Goal: Transaction & Acquisition: Purchase product/service

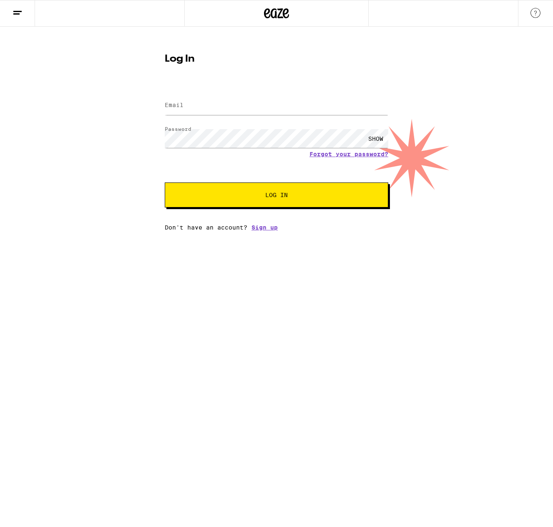
click at [165, 93] on div at bounding box center [165, 93] width 0 height 0
type input "[PERSON_NAME][EMAIL_ADDRESS][PERSON_NAME][DOMAIN_NAME]"
click at [266, 191] on button "Log In" at bounding box center [276, 195] width 223 height 25
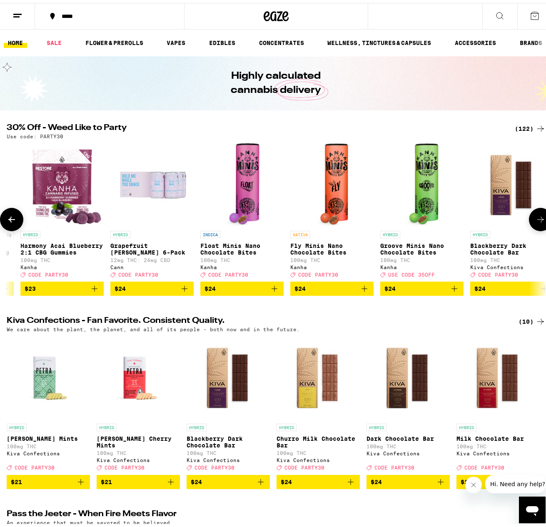
scroll to position [0, 5567]
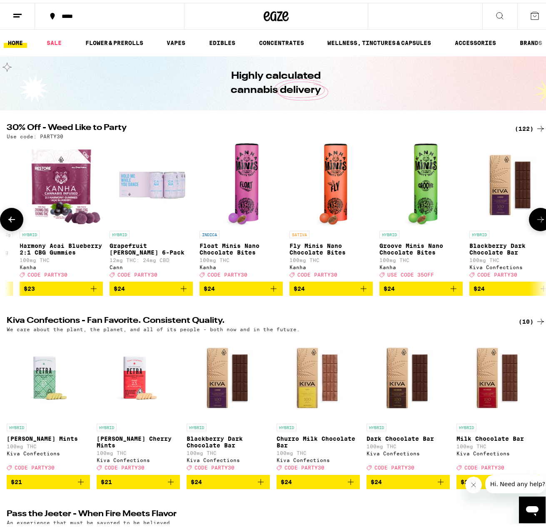
click at [241, 198] on img "Open page for Float Minis Nano Chocolate Bites from Kanha" at bounding box center [241, 181] width 35 height 83
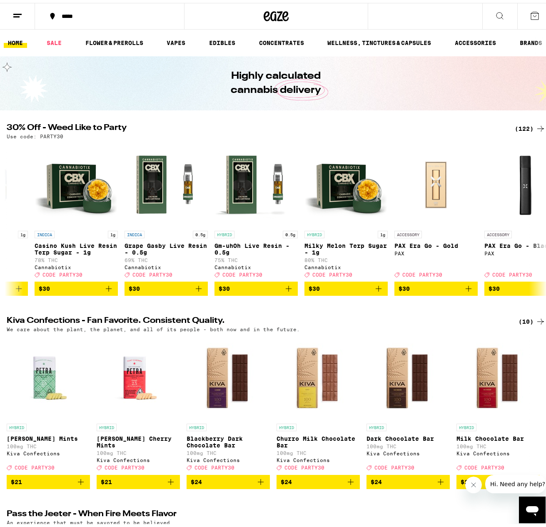
scroll to position [0, 6903]
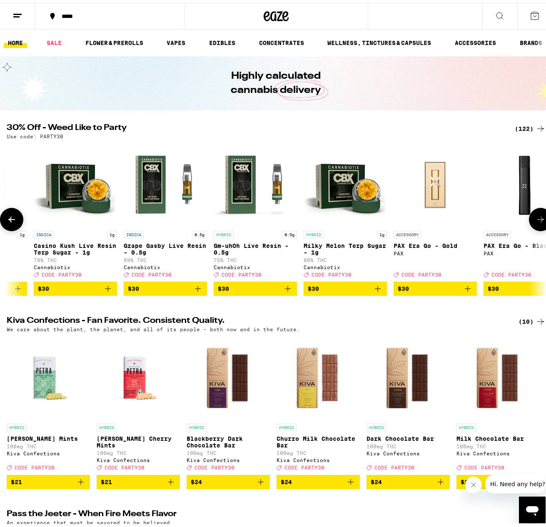
click at [328, 291] on span "$30" at bounding box center [345, 286] width 75 height 10
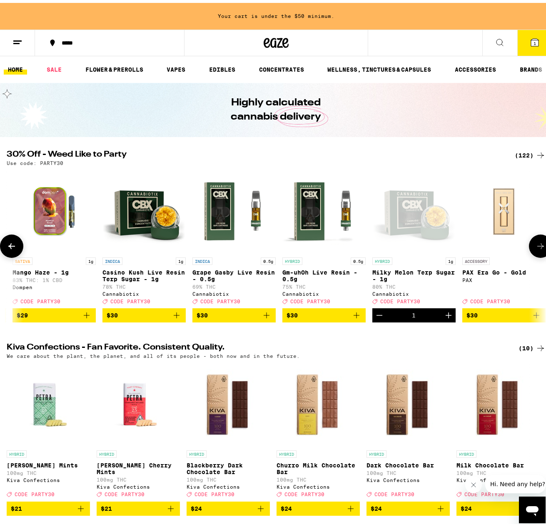
scroll to position [0, 6836]
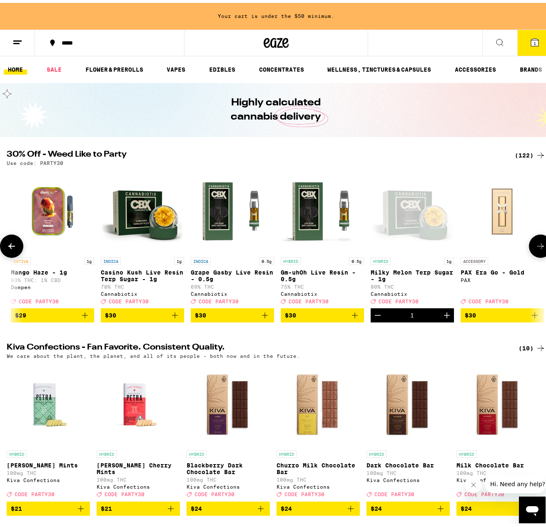
click at [146, 317] on span "$30" at bounding box center [142, 313] width 75 height 10
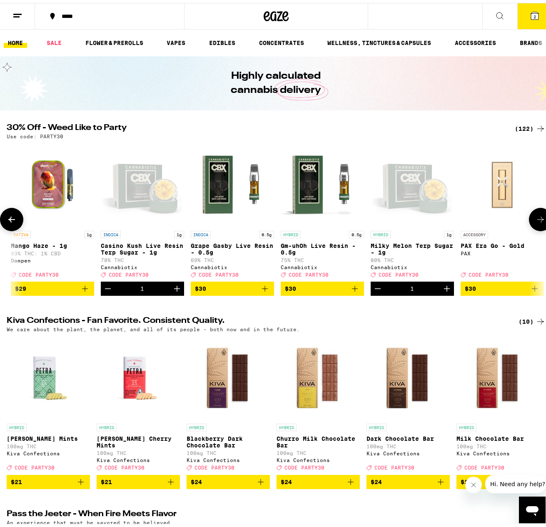
click at [253, 291] on span "$30" at bounding box center [232, 286] width 75 height 10
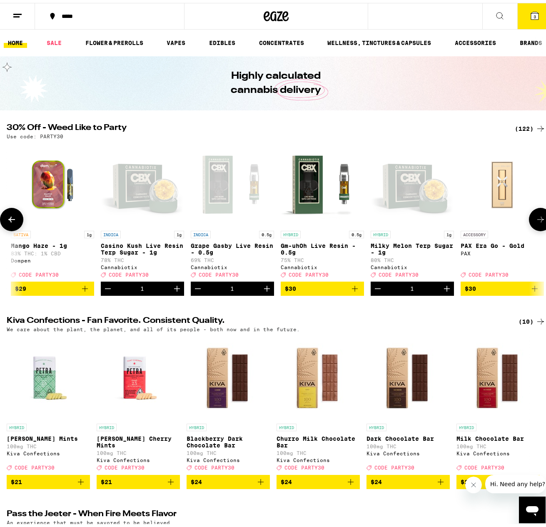
click at [319, 291] on span "$30" at bounding box center [322, 286] width 75 height 10
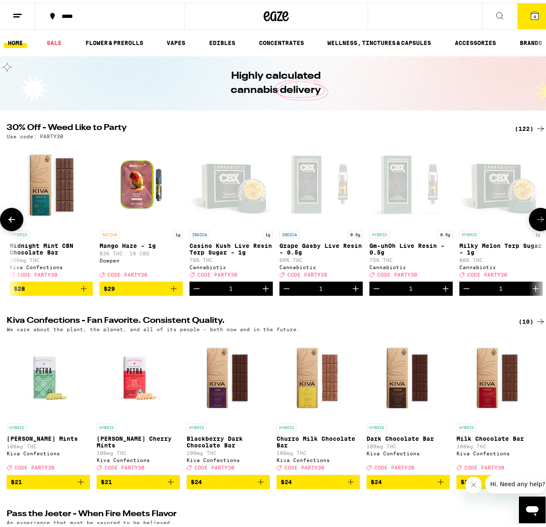
scroll to position [0, 6748]
click at [409, 289] on div "1" at bounding box center [411, 286] width 4 height 7
click at [324, 121] on h2 "30% Off - Weed Like to Party" at bounding box center [256, 126] width 498 height 10
click at [375, 291] on icon "Decrement" at bounding box center [376, 286] width 10 height 10
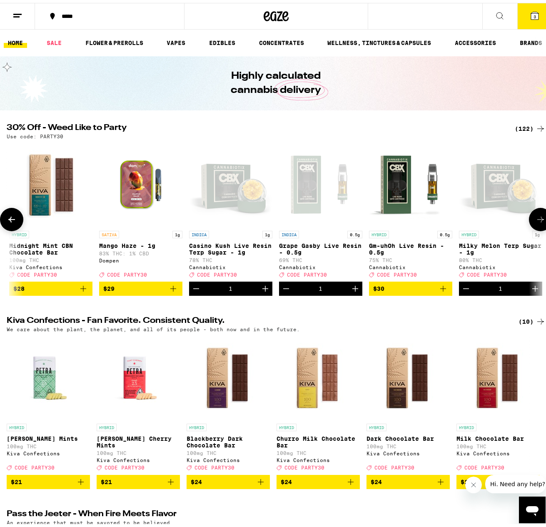
click at [284, 286] on icon "Decrement" at bounding box center [286, 286] width 6 height 0
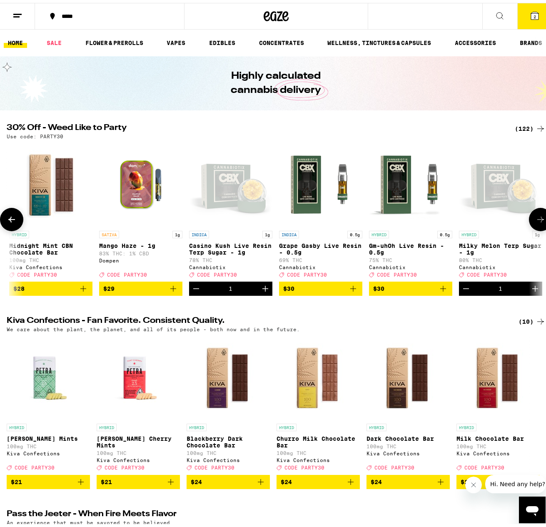
click at [123, 291] on span "$29" at bounding box center [140, 286] width 75 height 10
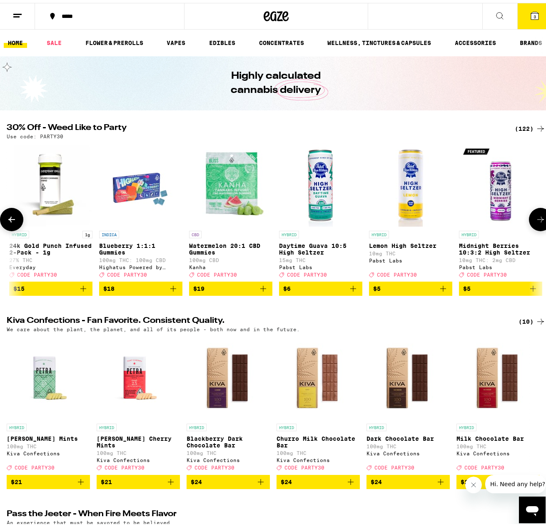
scroll to position [0, 0]
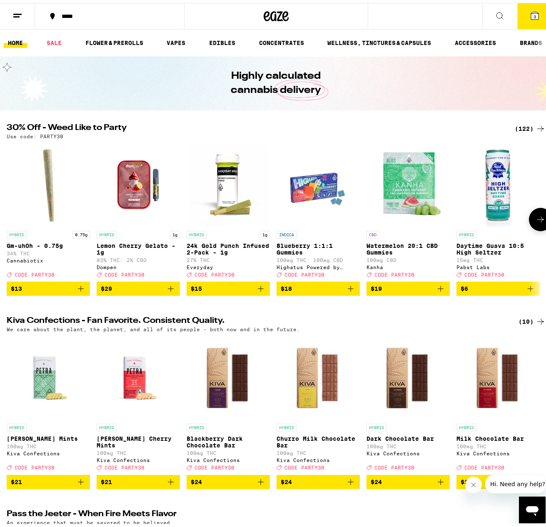
click at [142, 291] on span "$29" at bounding box center [138, 286] width 75 height 10
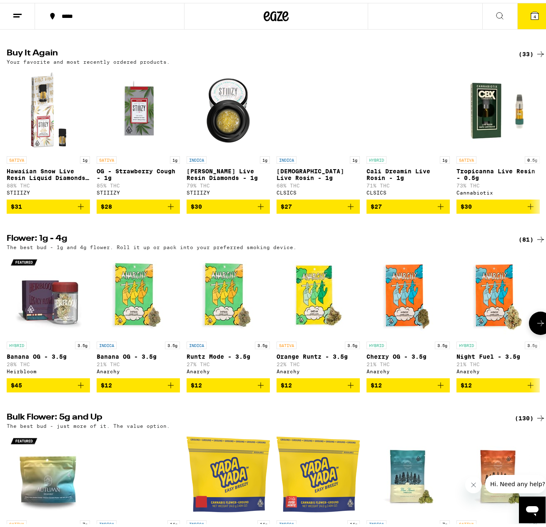
scroll to position [620, 0]
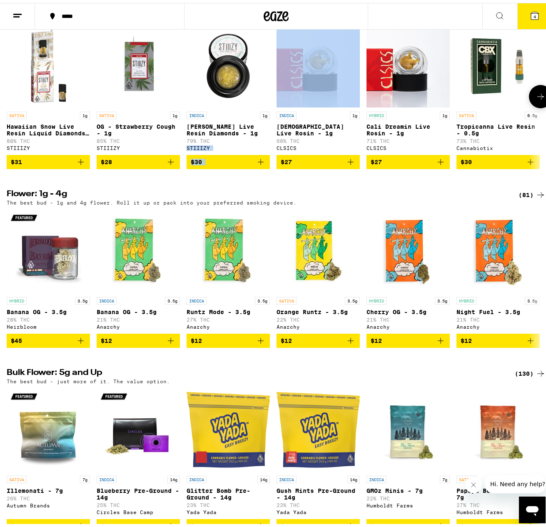
click at [271, 166] on div "SATIVA 1g Hawaiian Snow Live Resin Liquid Diamonds - 1g 88% THC STIIIZY $31 SAT…" at bounding box center [276, 93] width 553 height 145
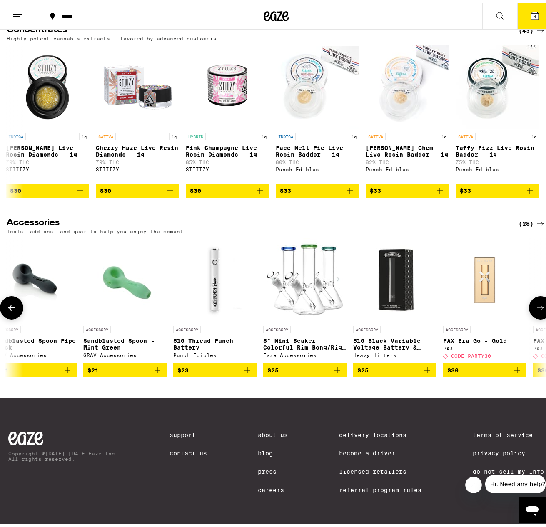
scroll to position [0, 1183]
click at [238, 365] on span "$23" at bounding box center [215, 368] width 75 height 10
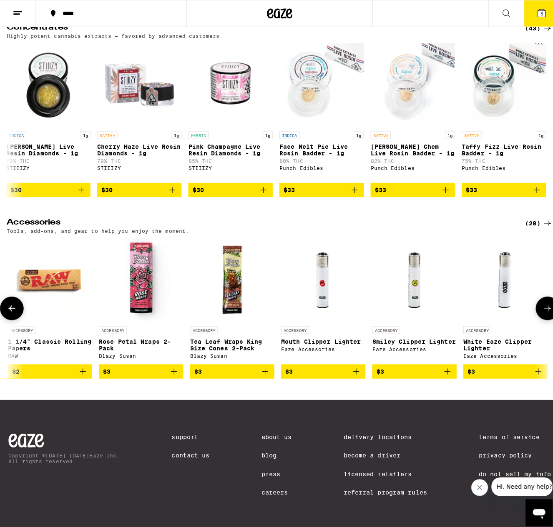
scroll to position [0, 0]
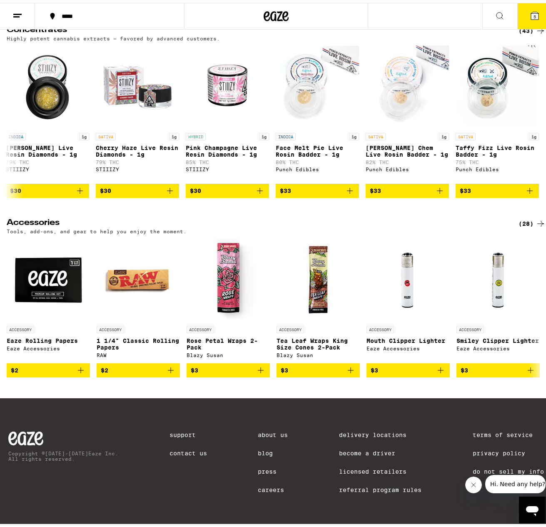
click at [529, 6] on button "5" at bounding box center [535, 13] width 35 height 26
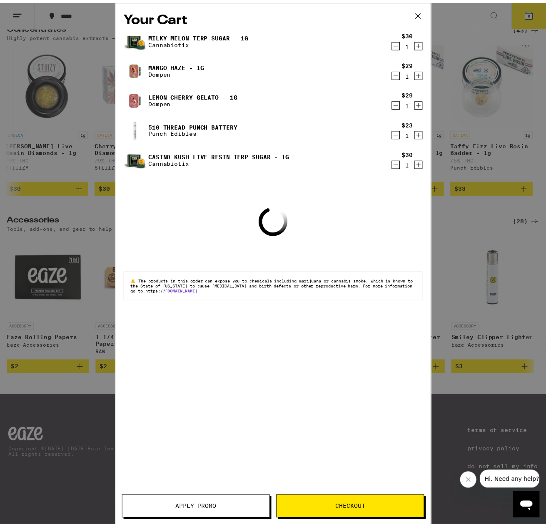
scroll to position [3417, 0]
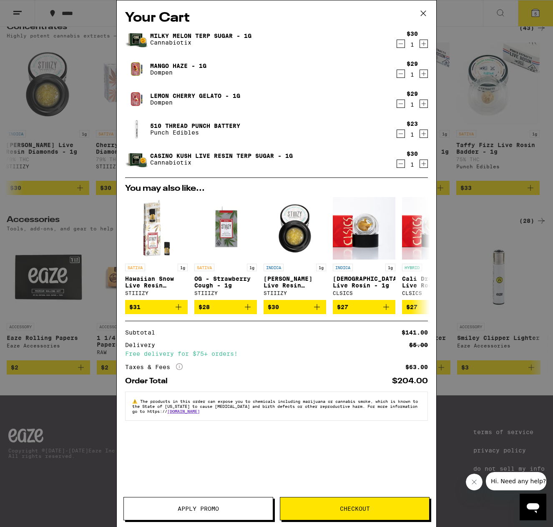
click at [420, 9] on icon at bounding box center [423, 13] width 13 height 13
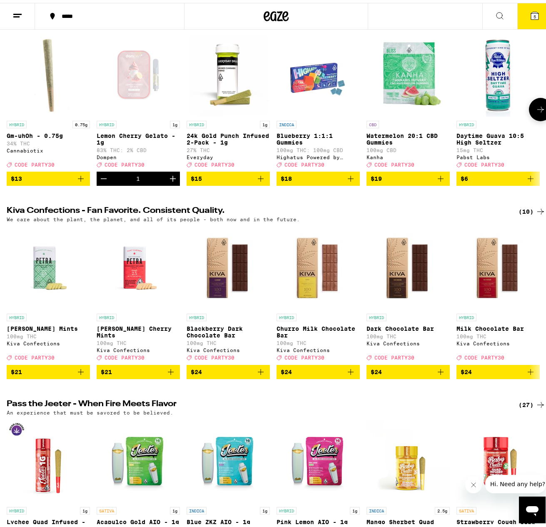
scroll to position [113, 0]
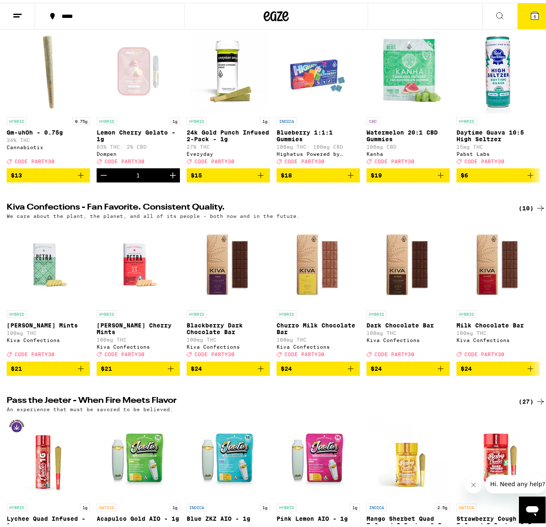
click at [532, 17] on icon at bounding box center [535, 13] width 10 height 10
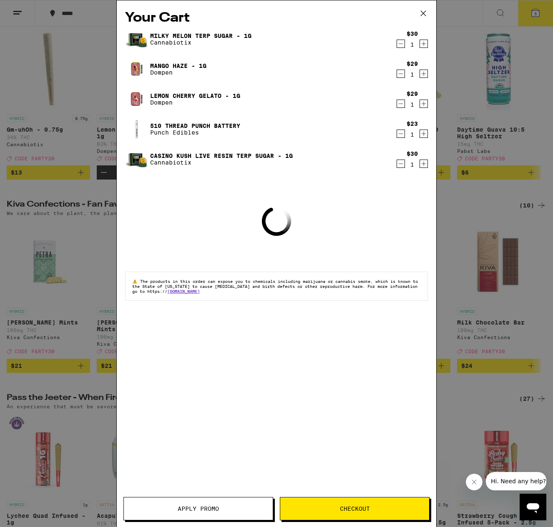
click at [228, 512] on button "Apply Promo" at bounding box center [198, 508] width 150 height 23
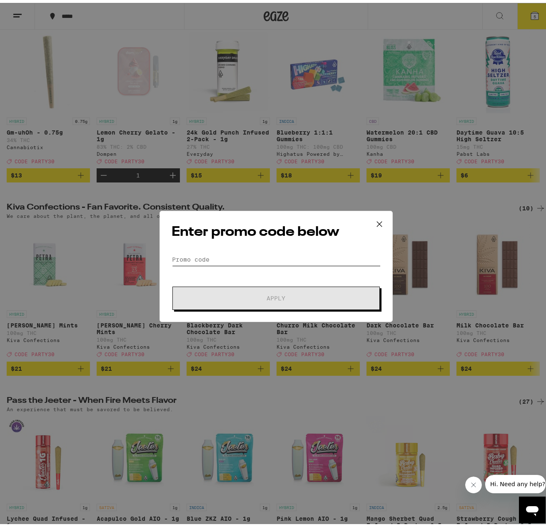
click at [207, 259] on input "Promo Code" at bounding box center [276, 256] width 209 height 13
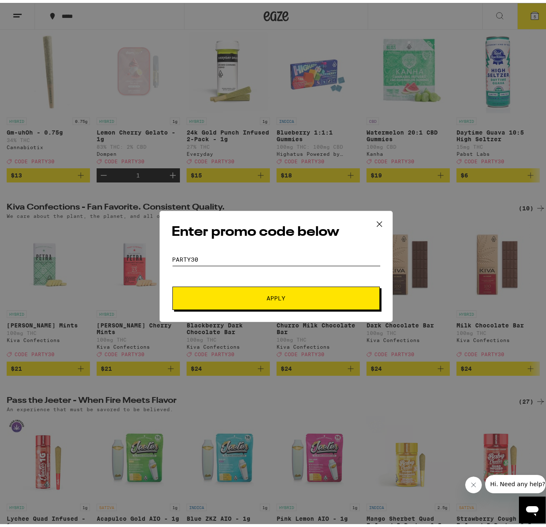
type input "party30"
click at [173, 284] on button "Apply" at bounding box center [277, 295] width 208 height 23
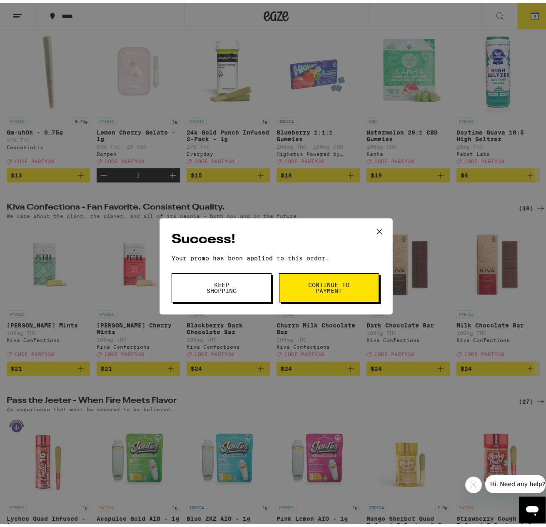
click at [220, 281] on span "Keep Shopping" at bounding box center [221, 285] width 43 height 12
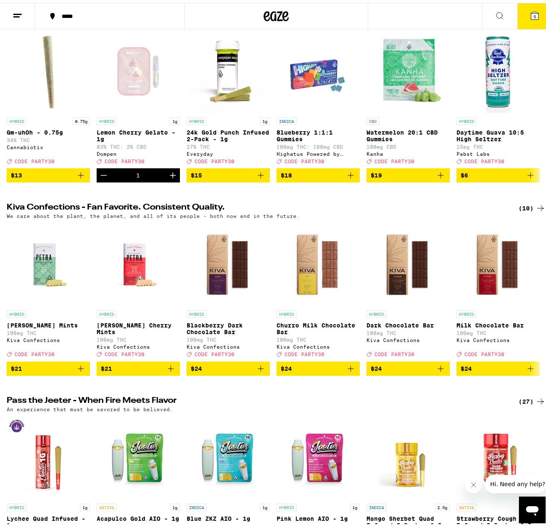
click at [532, 18] on icon at bounding box center [535, 13] width 10 height 10
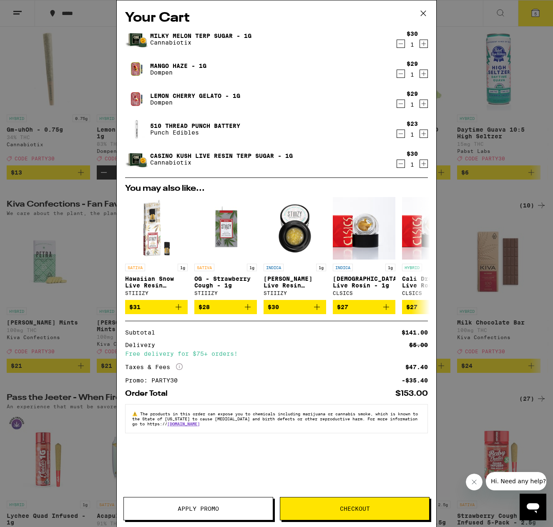
click at [465, 43] on div "Your Cart Milky Melon Terp Sugar - 1g Cannabiotix $30 1 Mango Haze - 1g Dompen …" at bounding box center [276, 263] width 553 height 527
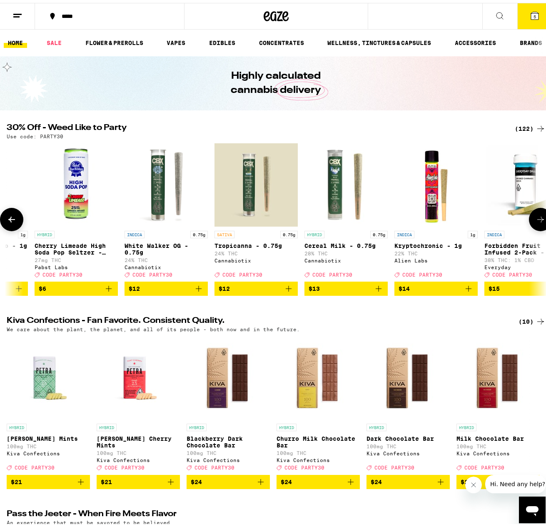
scroll to position [0, 1216]
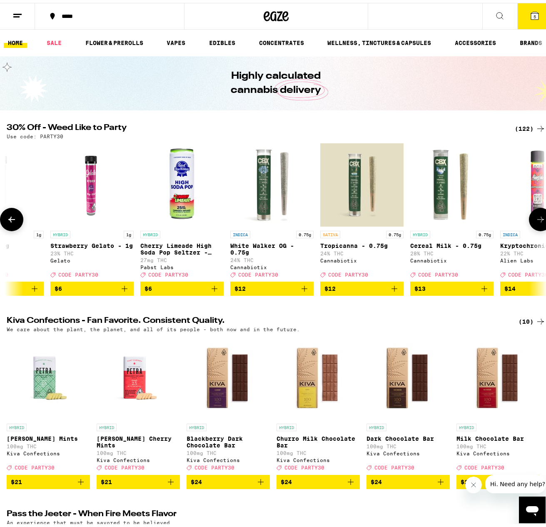
click at [174, 245] on p "Cherry Limeade High Soda Pop Seltzer - 25mg" at bounding box center [181, 246] width 83 height 13
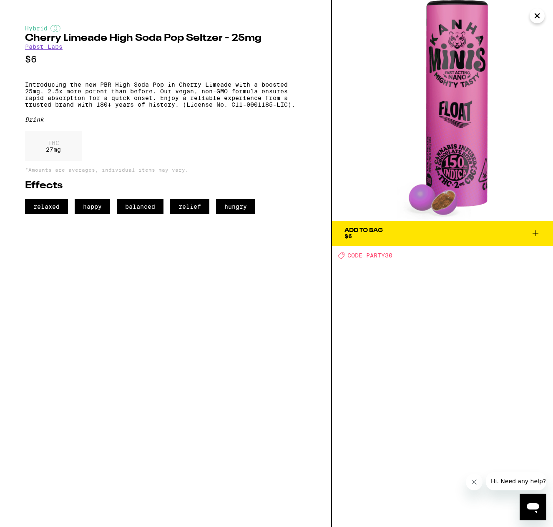
click at [538, 16] on icon "Close" at bounding box center [537, 16] width 10 height 13
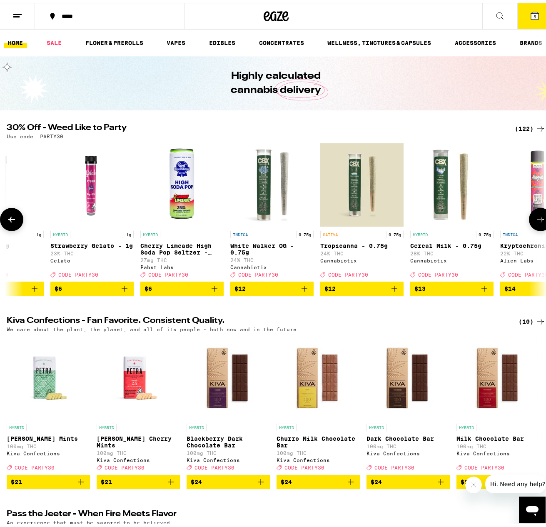
click at [170, 291] on span "$6" at bounding box center [182, 286] width 75 height 10
click at [149, 291] on icon "Decrement" at bounding box center [148, 286] width 10 height 10
click at [172, 253] on p "Cherry Limeade High Soda Pop Seltzer - 25mg" at bounding box center [181, 246] width 83 height 13
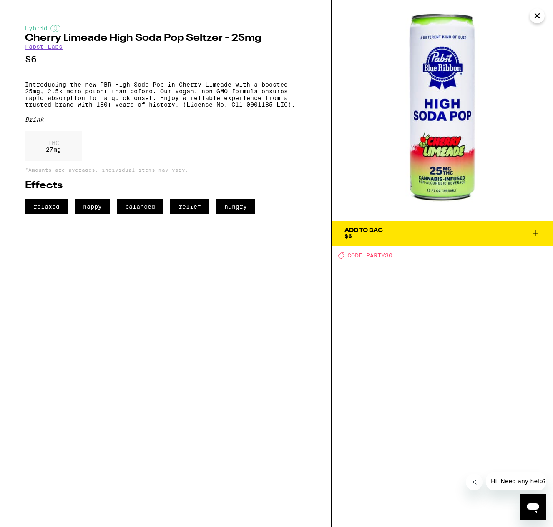
click at [534, 18] on icon "Close" at bounding box center [537, 16] width 10 height 13
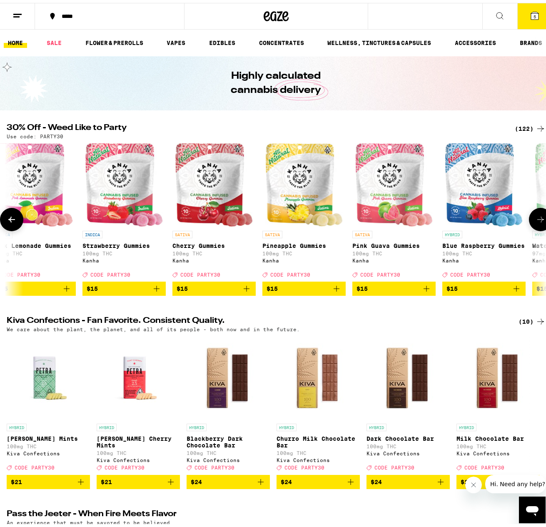
scroll to position [0, 1996]
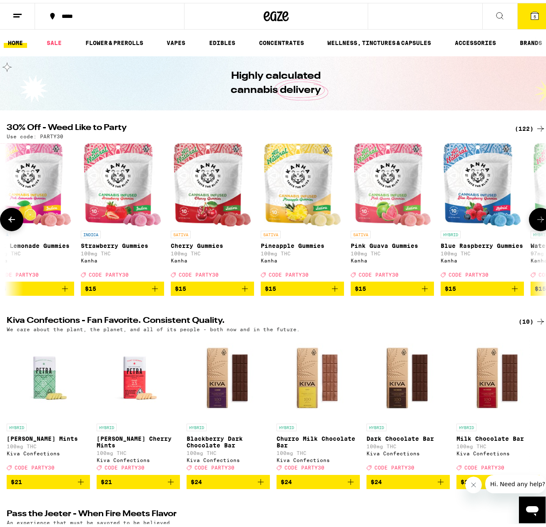
click at [336, 291] on icon "Add to bag" at bounding box center [335, 286] width 10 height 10
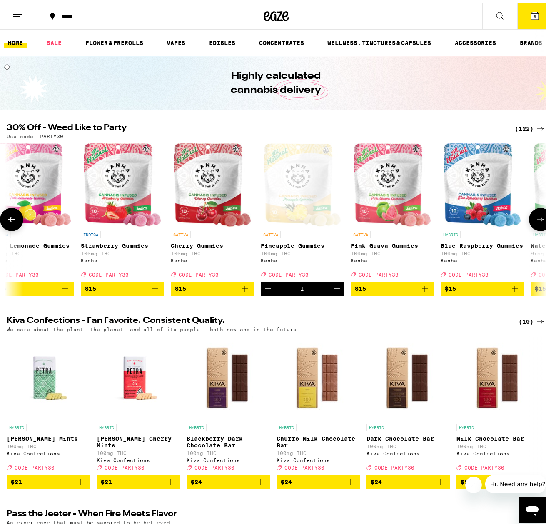
click at [424, 291] on icon "Add to bag" at bounding box center [425, 286] width 10 height 10
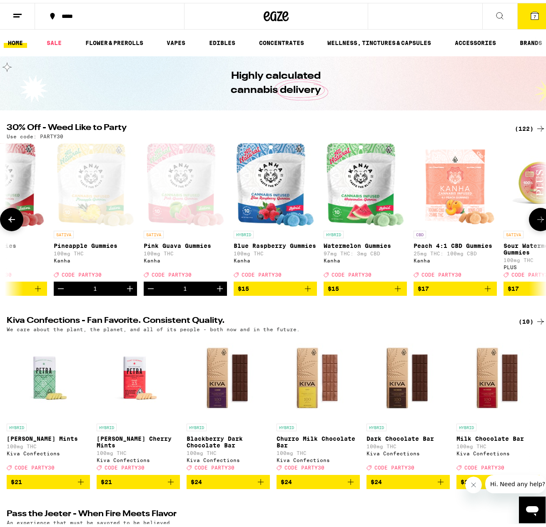
scroll to position [0, 2180]
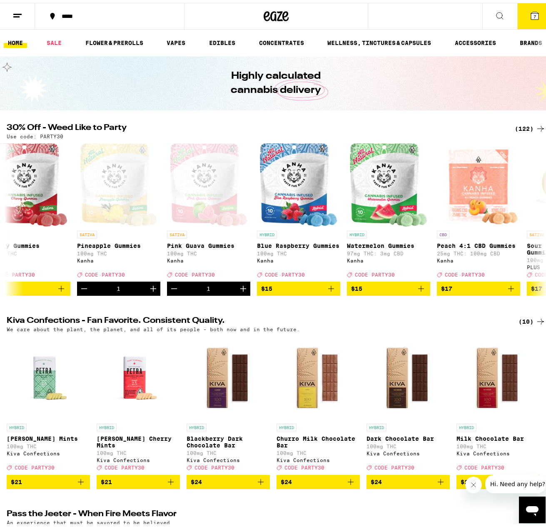
click at [531, 11] on icon at bounding box center [535, 13] width 8 height 8
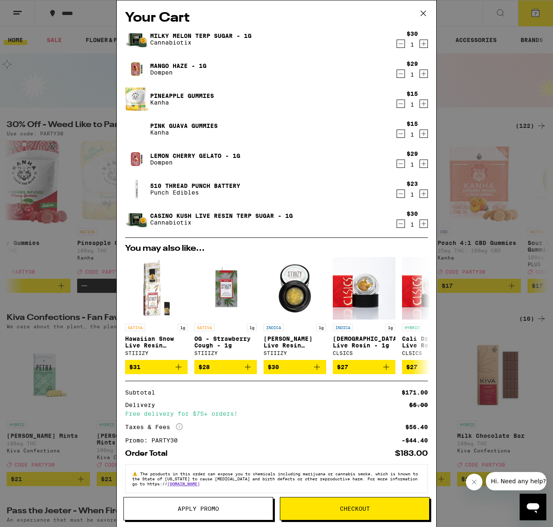
click at [423, 11] on icon at bounding box center [423, 13] width 13 height 13
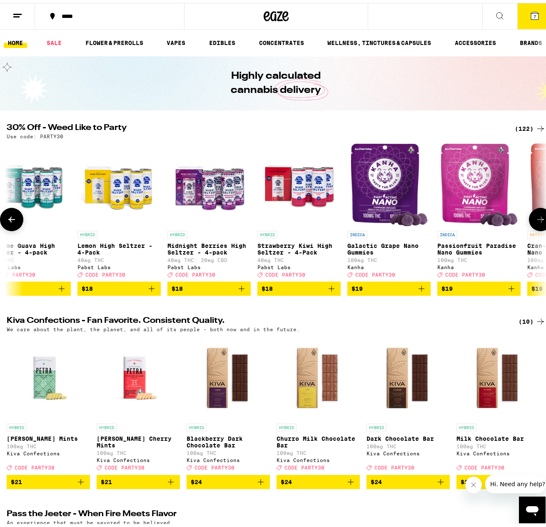
scroll to position [0, 3175]
